Goal: Use online tool/utility: Utilize a website feature to perform a specific function

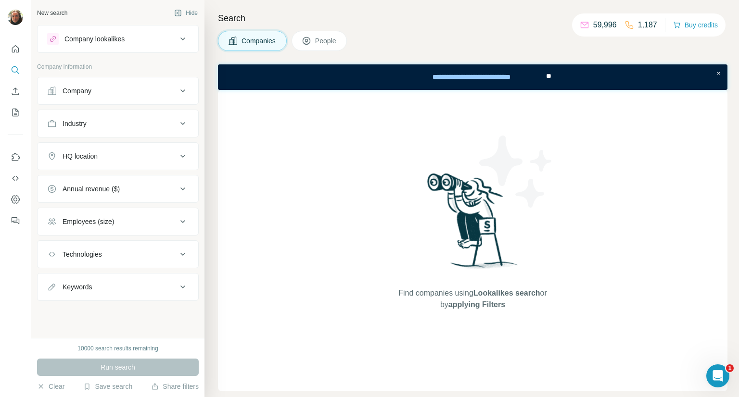
click at [170, 85] on button "Company" at bounding box center [118, 90] width 161 height 23
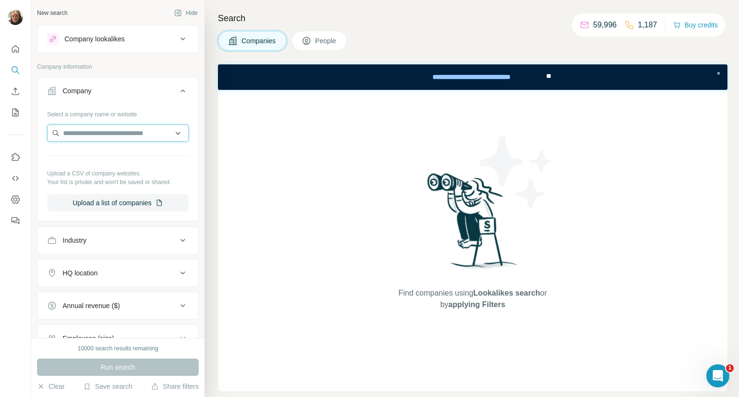
click at [130, 129] on input "text" at bounding box center [117, 133] width 141 height 17
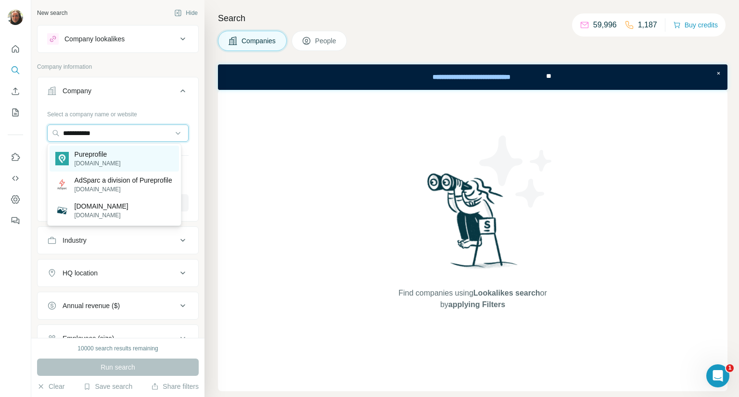
type input "**********"
click at [131, 161] on div "Pureprofile [DOMAIN_NAME]" at bounding box center [114, 159] width 129 height 26
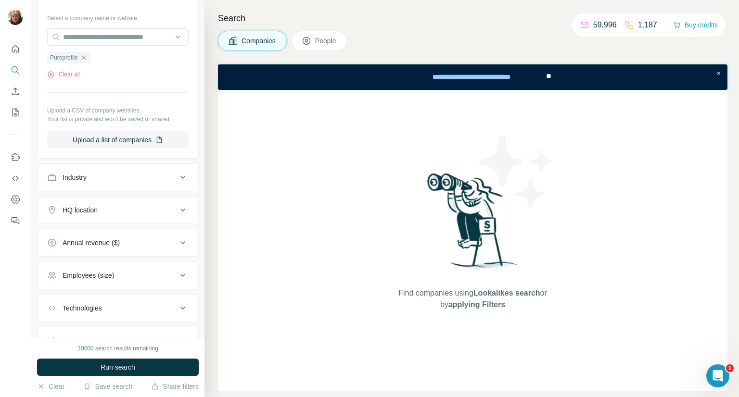
scroll to position [138, 0]
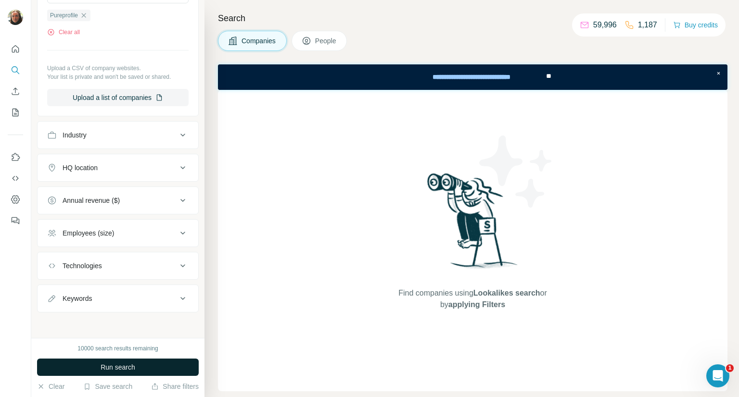
click at [121, 367] on span "Run search" at bounding box center [117, 368] width 35 height 10
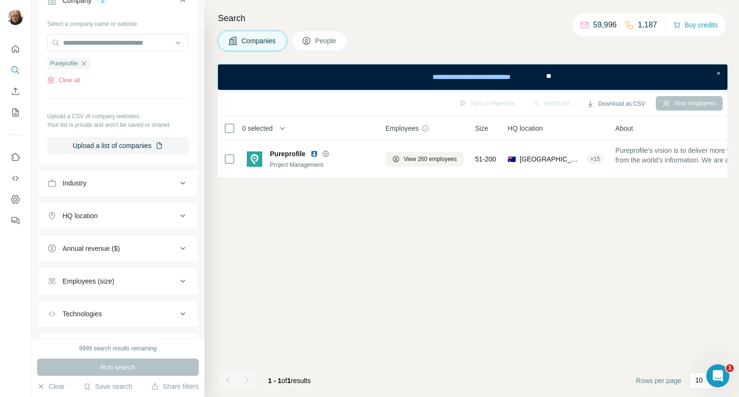
scroll to position [0, 0]
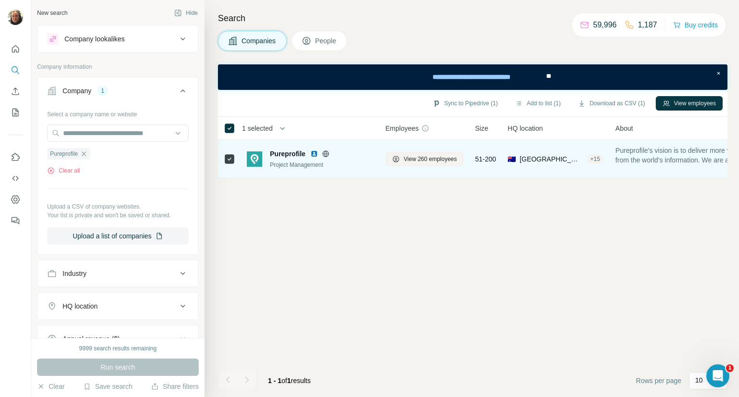
click at [315, 153] on img at bounding box center [314, 154] width 8 height 8
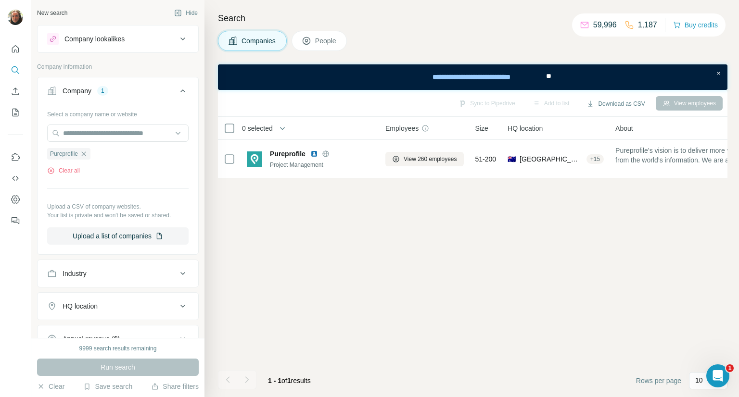
click at [177, 38] on icon at bounding box center [183, 39] width 12 height 12
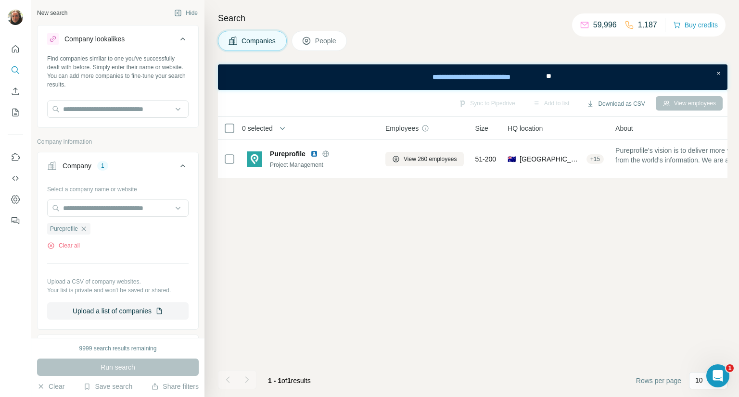
click at [52, 40] on icon at bounding box center [53, 39] width 8 height 8
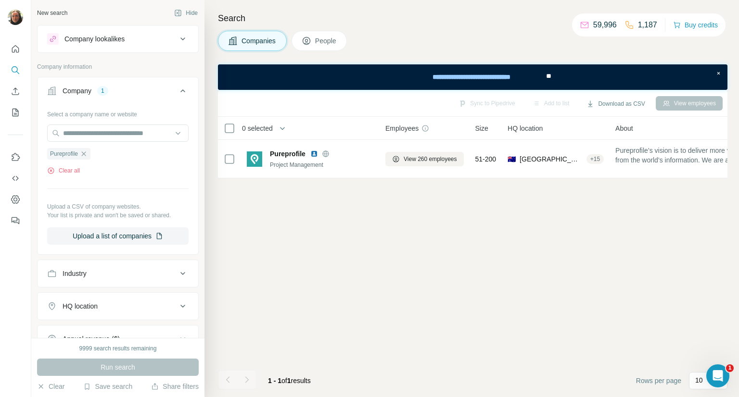
click at [51, 38] on icon at bounding box center [53, 39] width 8 height 8
